Goal: Task Accomplishment & Management: Manage account settings

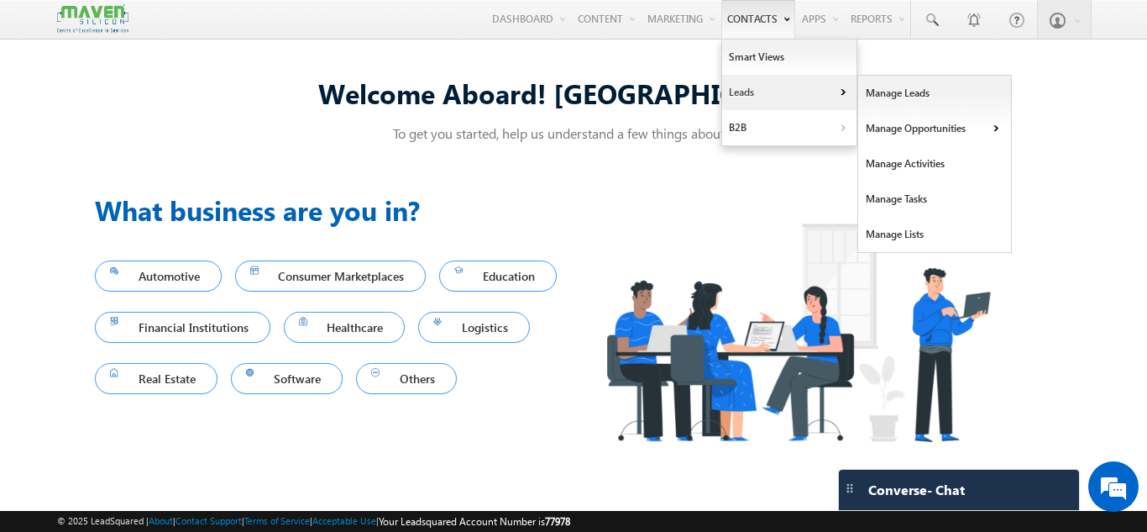
click at [755, 88] on link "Leads" at bounding box center [789, 92] width 134 height 35
click at [932, 97] on link "Manage Leads" at bounding box center [935, 93] width 154 height 35
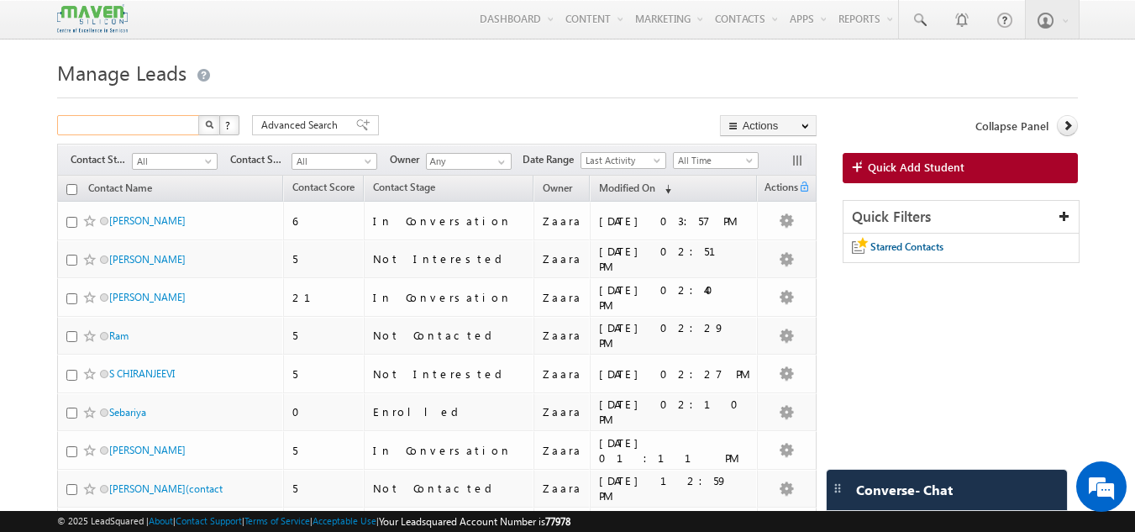
click at [132, 123] on input "text" at bounding box center [129, 125] width 144 height 20
paste input "96119 32102"
click at [92, 129] on input "96119 32102" at bounding box center [129, 125] width 144 height 20
type input "9611932102"
click at [202, 126] on button "button" at bounding box center [209, 125] width 22 height 20
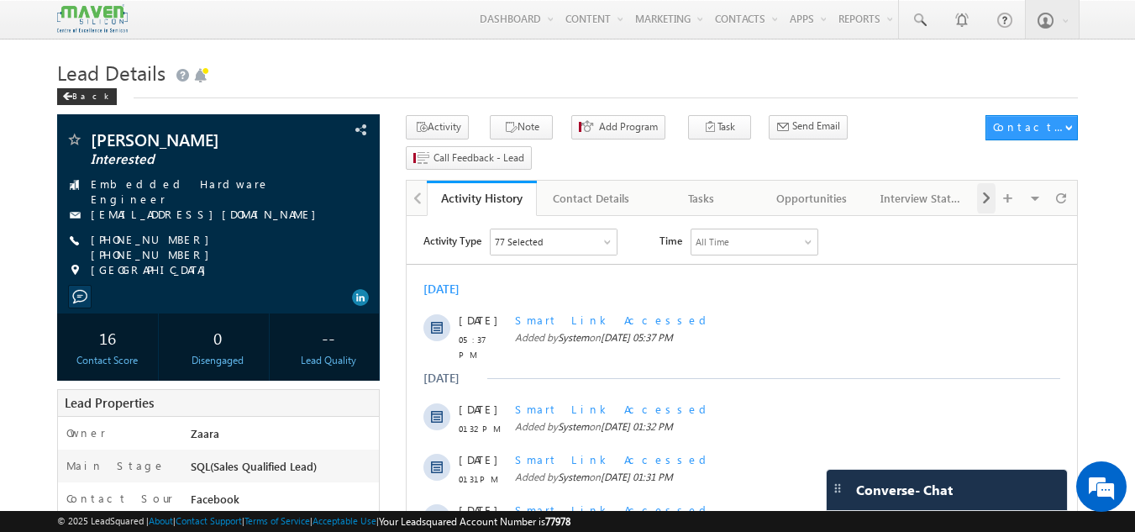
click at [988, 183] on span at bounding box center [986, 198] width 10 height 30
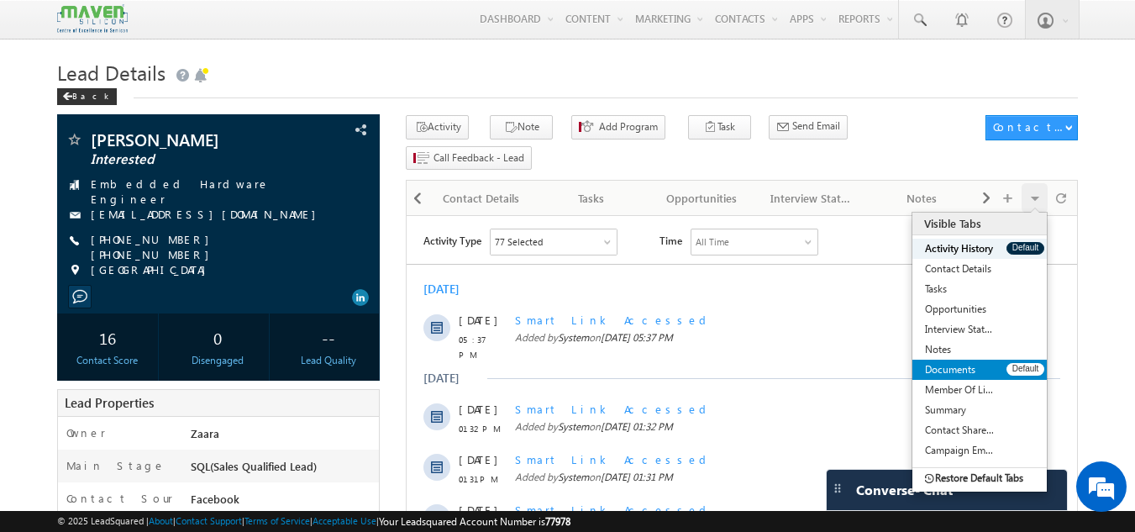
click at [973, 359] on link "Documents" at bounding box center [959, 369] width 94 height 20
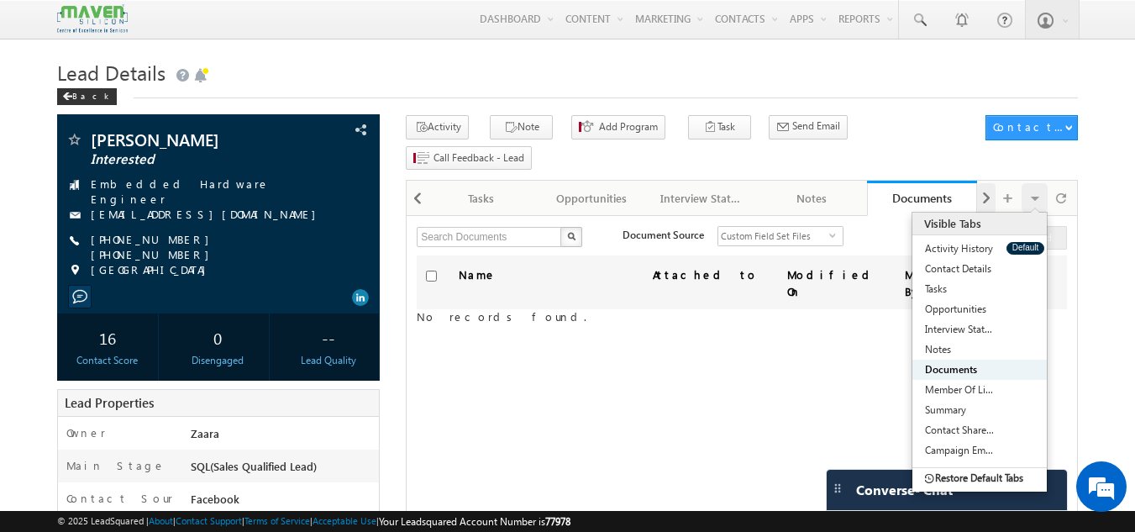
click at [983, 183] on span at bounding box center [986, 198] width 10 height 30
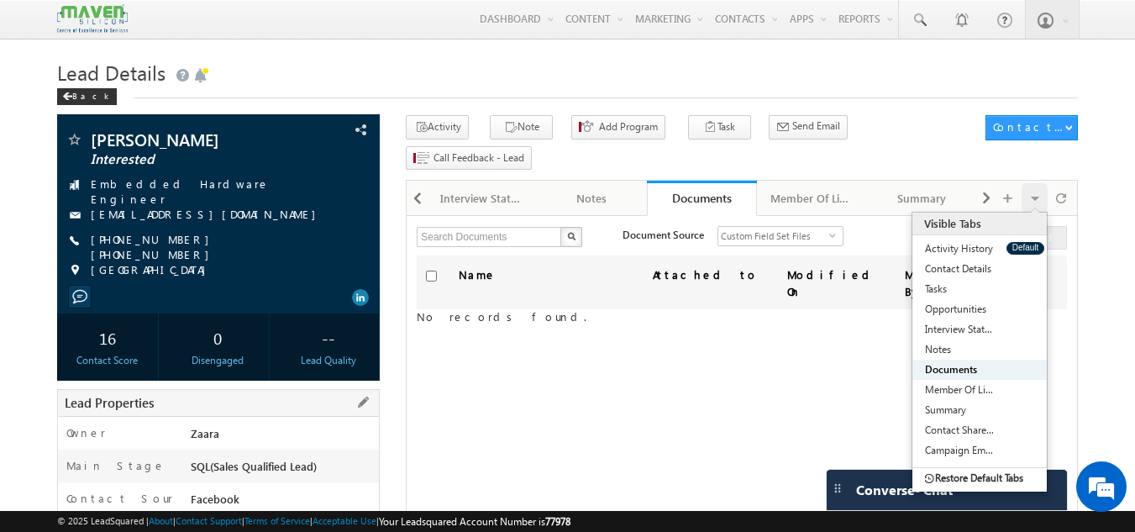
scroll to position [336, 0]
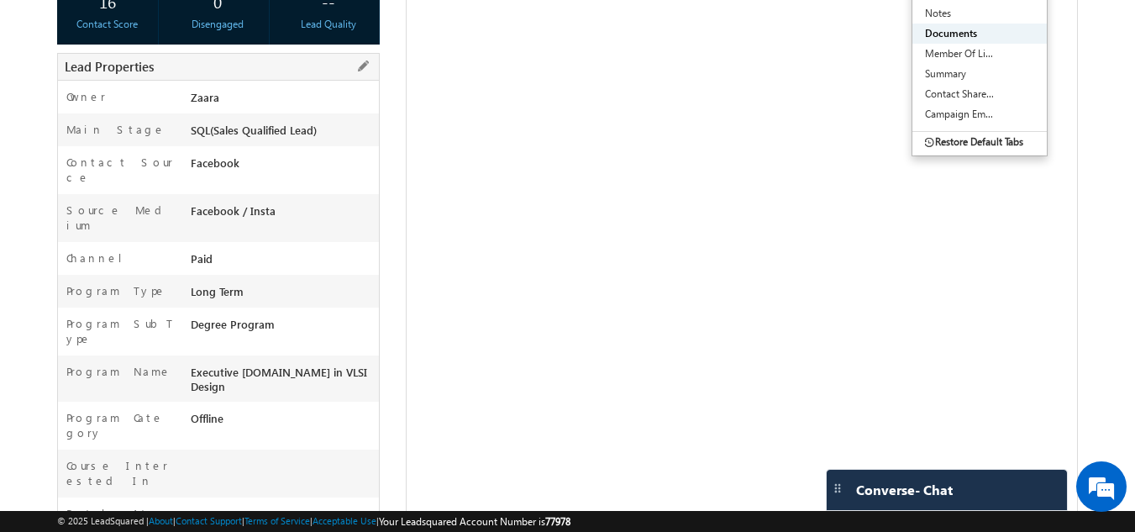
click at [233, 506] on link "[URL][DOMAIN_NAME]" at bounding box center [248, 513] width 114 height 14
click at [480, 216] on div "Name Attached to Modified On Modified By No records found." at bounding box center [742, 129] width 650 height 420
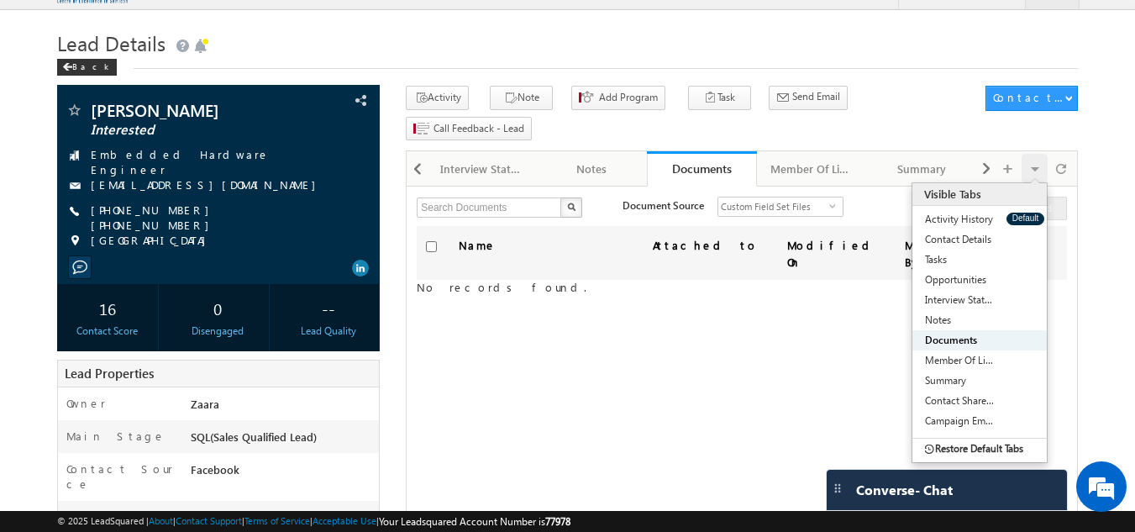
scroll to position [0, 0]
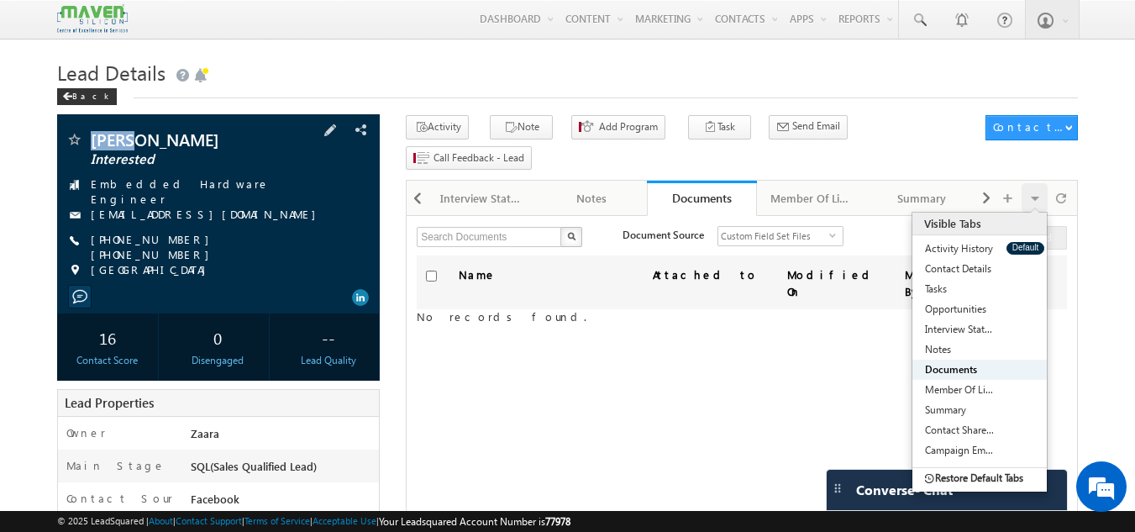
drag, startPoint x: 141, startPoint y: 143, endPoint x: 93, endPoint y: 140, distance: 47.9
click at [93, 140] on span "[PERSON_NAME]" at bounding box center [190, 139] width 199 height 17
copy span "[PERSON_NAME]"
drag, startPoint x: 260, startPoint y: 239, endPoint x: 219, endPoint y: 243, distance: 41.3
click at [219, 243] on div "[PHONE_NUMBER] [PHONE_NUMBER]" at bounding box center [219, 240] width 307 height 17
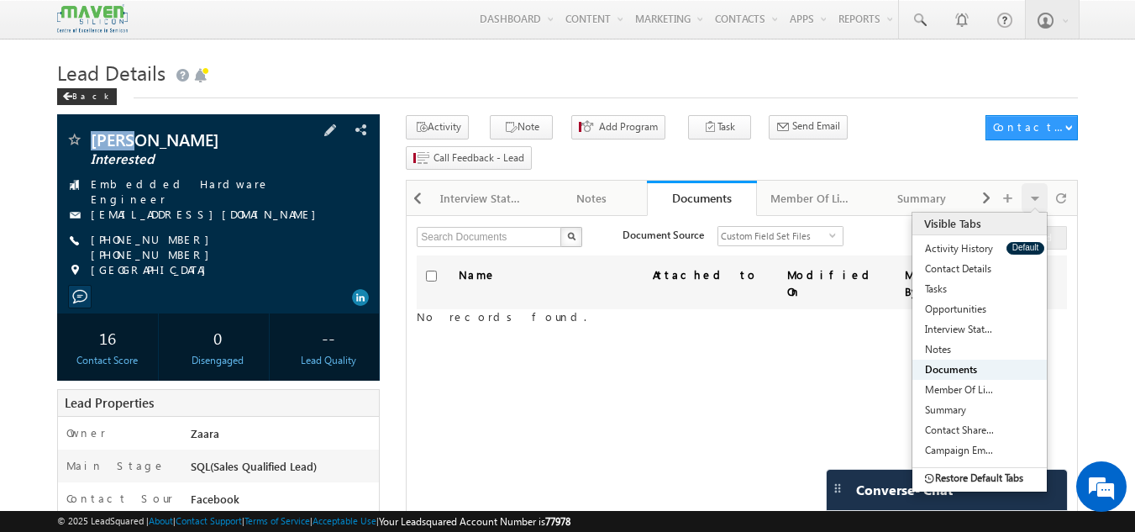
click at [219, 243] on span "[PHONE_NUMBER] [PHONE_NUMBER]" at bounding box center [221, 247] width 260 height 30
click at [210, 239] on span "[PHONE_NUMBER] [PHONE_NUMBER]" at bounding box center [221, 247] width 260 height 30
click at [143, 239] on span "[PHONE_NUMBER] [PHONE_NUMBER]" at bounding box center [221, 247] width 260 height 30
drag, startPoint x: 268, startPoint y: 237, endPoint x: 222, endPoint y: 235, distance: 46.2
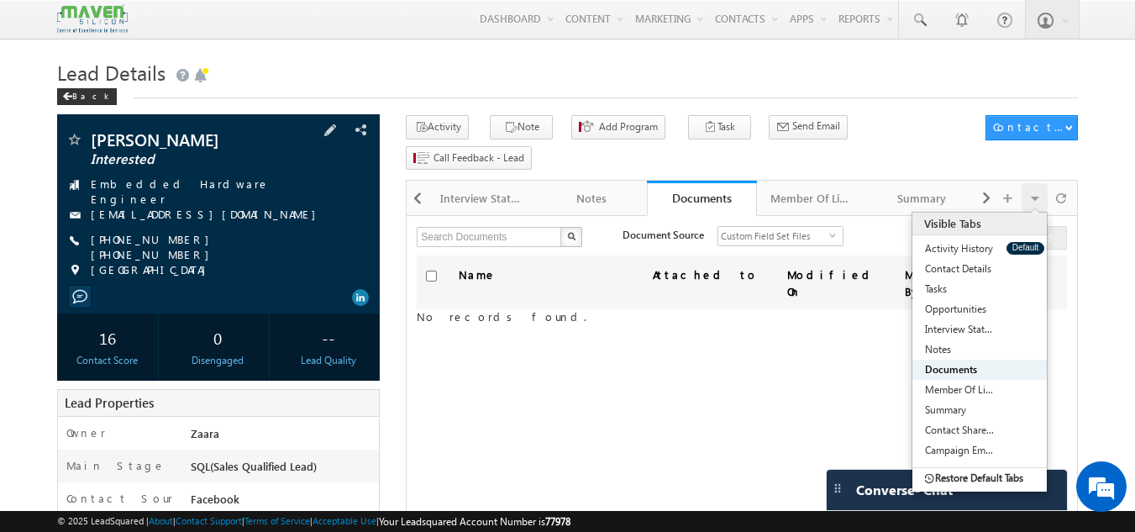
click at [222, 235] on div "[PHONE_NUMBER] [PHONE_NUMBER]" at bounding box center [219, 240] width 307 height 17
click at [255, 235] on span "[PHONE_NUMBER] [PHONE_NUMBER]" at bounding box center [221, 247] width 260 height 30
drag, startPoint x: 262, startPoint y: 235, endPoint x: 249, endPoint y: 236, distance: 12.6
click at [249, 236] on div "[PHONE_NUMBER] [PHONE_NUMBER]" at bounding box center [219, 240] width 307 height 17
click at [179, 233] on span "[PHONE_NUMBER] [PHONE_NUMBER]" at bounding box center [221, 247] width 260 height 30
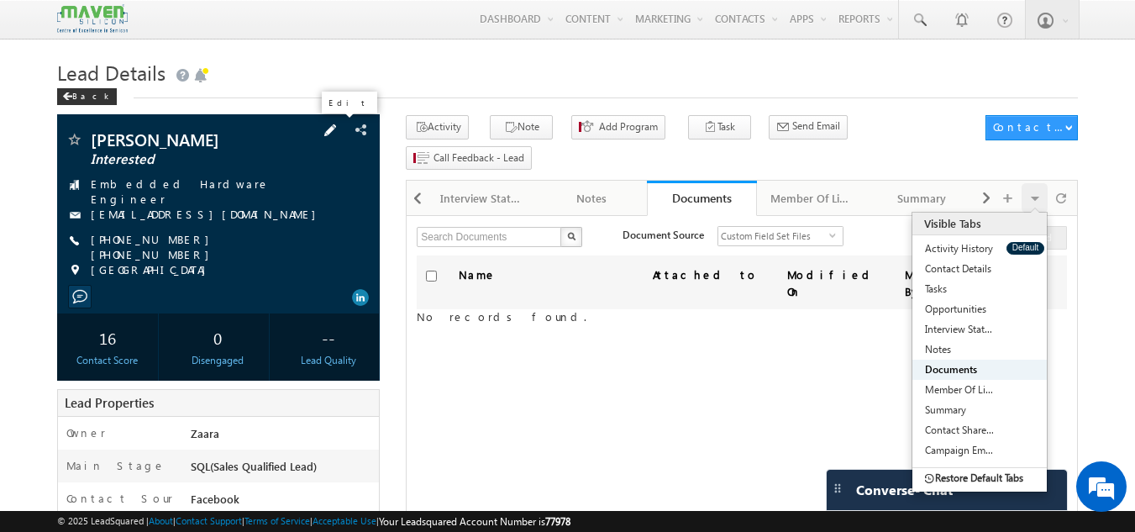
click at [337, 138] on span at bounding box center [330, 130] width 18 height 18
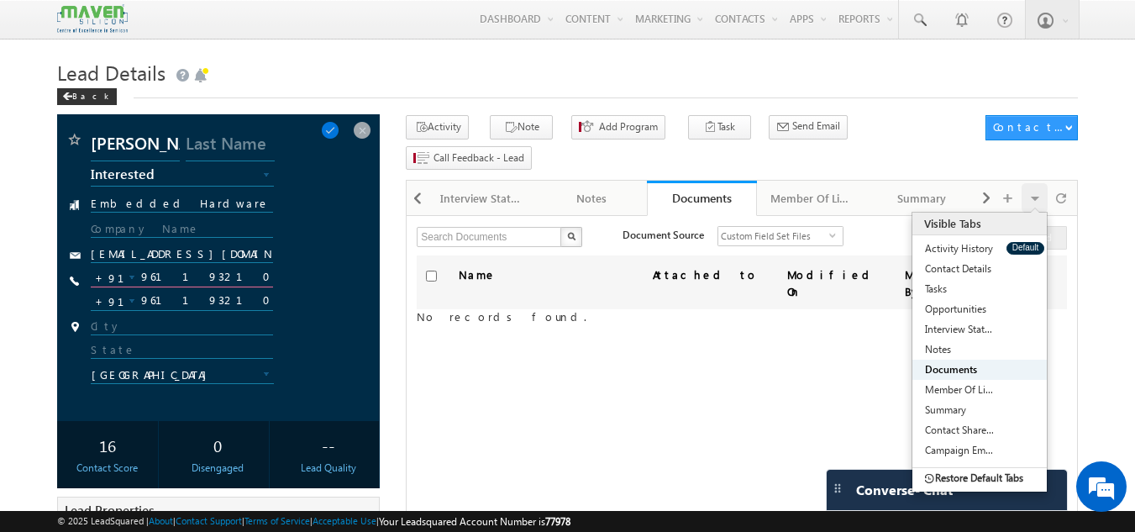
click at [181, 278] on input "9611932102" at bounding box center [182, 277] width 183 height 20
click at [338, 126] on span at bounding box center [330, 130] width 18 height 18
click at [253, 247] on div "[PERSON_NAME] New Lead Interested In Conversation Others Prospect Future Prospe…" at bounding box center [219, 267] width 307 height 273
click at [253, 254] on input "[EMAIL_ADDRESS][DOMAIN_NAME]" at bounding box center [182, 255] width 183 height 16
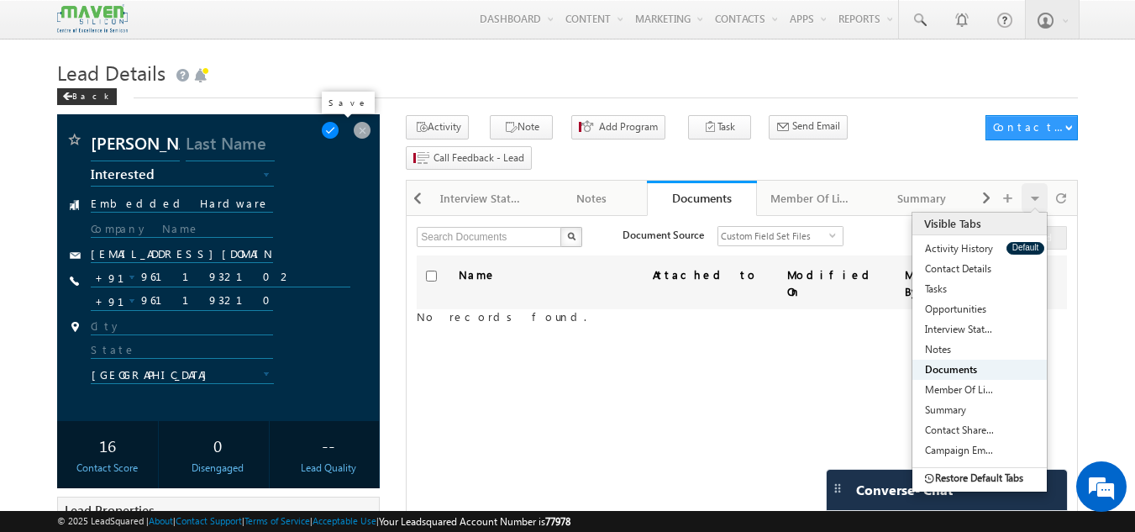
click at [336, 130] on span at bounding box center [330, 130] width 18 height 18
